Goal: Check status: Check status

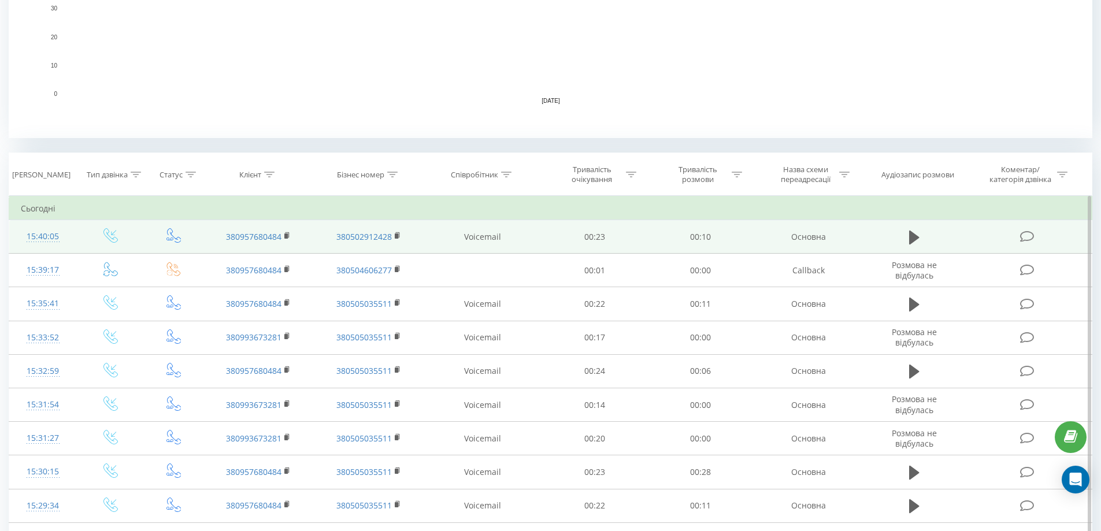
scroll to position [347, 0]
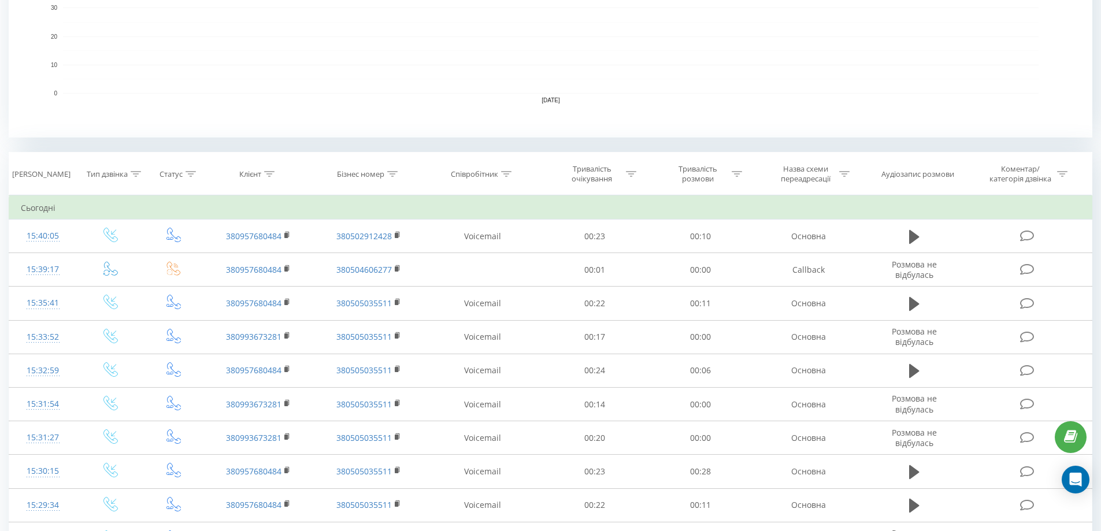
click at [262, 73] on rect "A chart." at bounding box center [551, 22] width 976 height 143
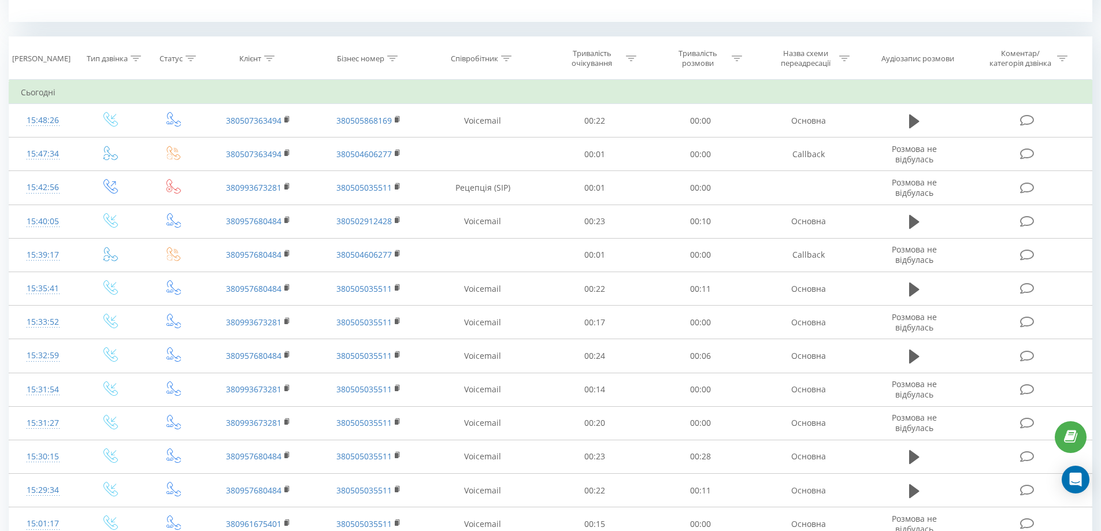
scroll to position [231, 0]
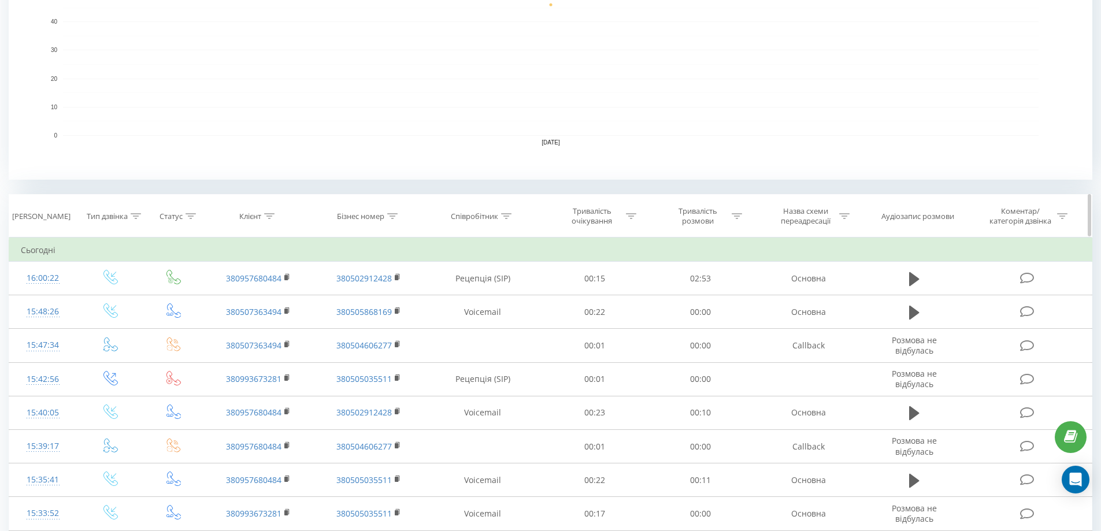
scroll to position [405, 0]
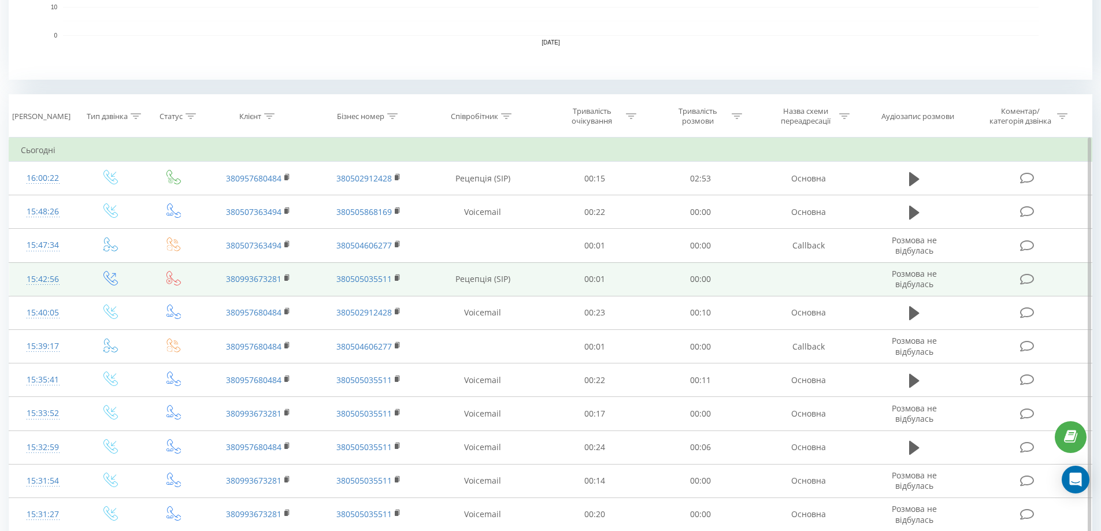
click at [328, 272] on td "380505035511" at bounding box center [368, 279] width 110 height 34
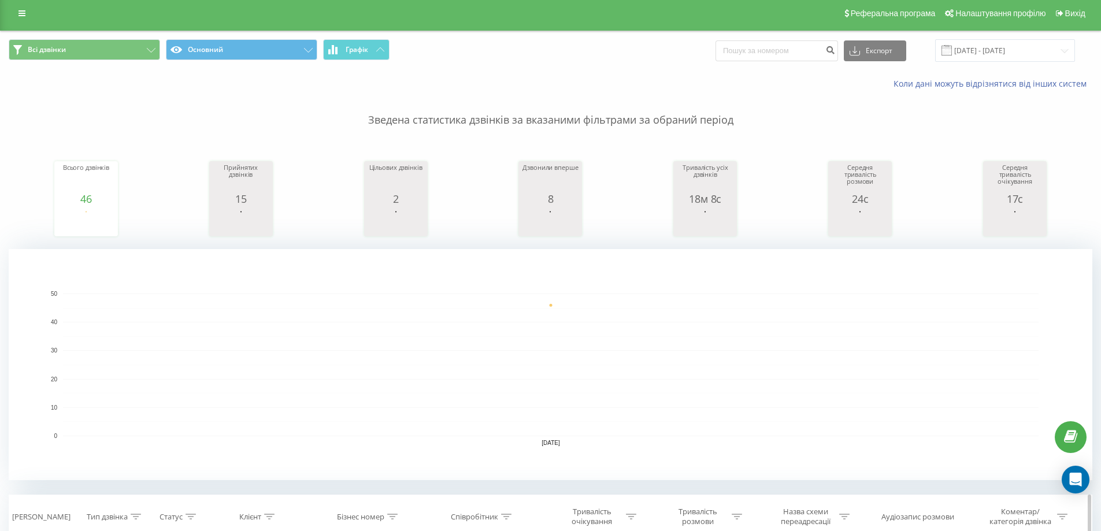
scroll to position [0, 0]
